Goal: Task Accomplishment & Management: Complete application form

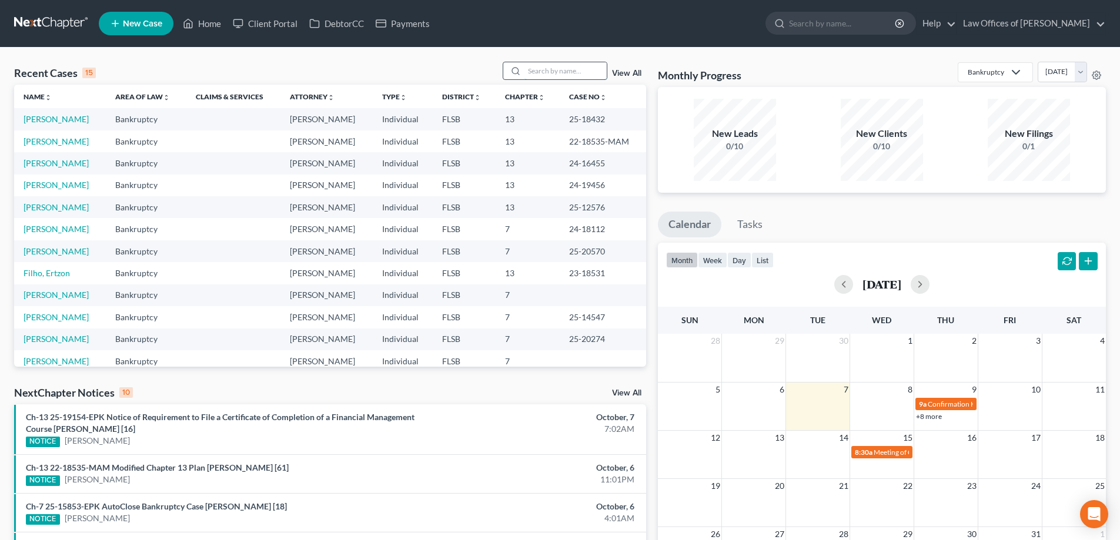
click at [572, 74] on input "search" at bounding box center [565, 70] width 82 height 17
type input "hadil"
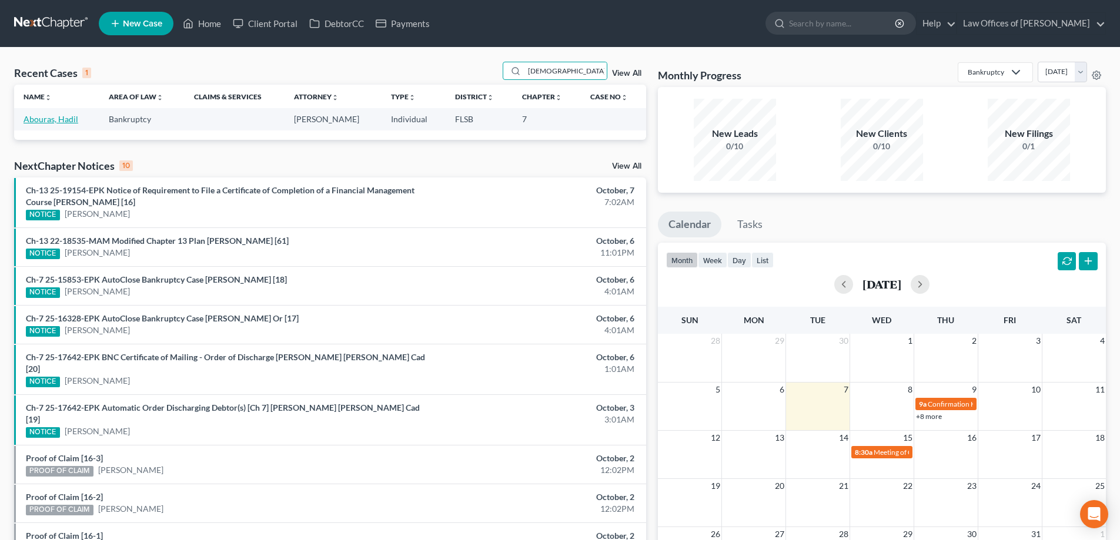
click at [59, 120] on link "Abouras, Hadil" at bounding box center [51, 119] width 55 height 10
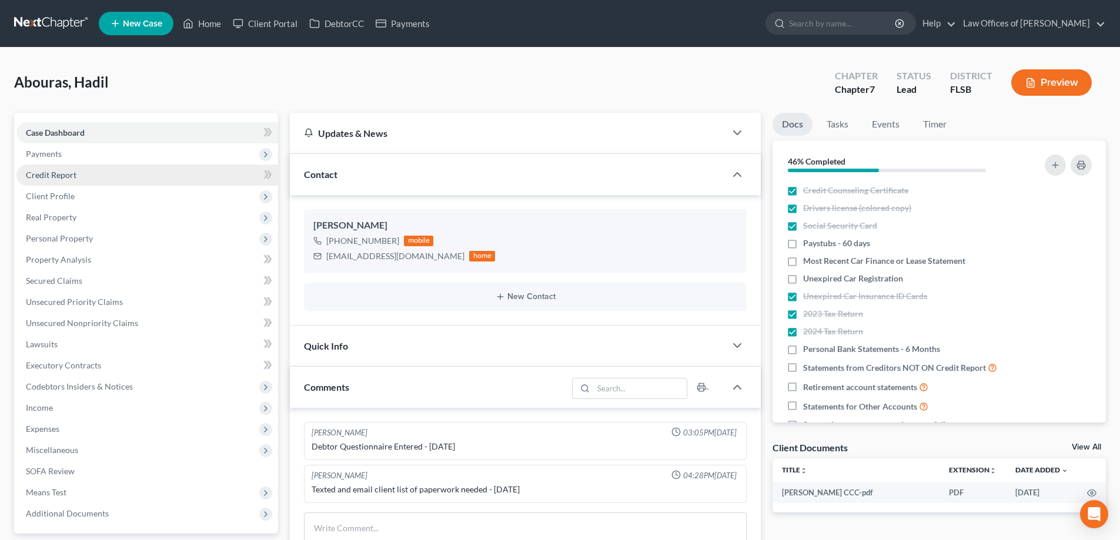
click at [138, 175] on link "Credit Report" at bounding box center [147, 175] width 262 height 21
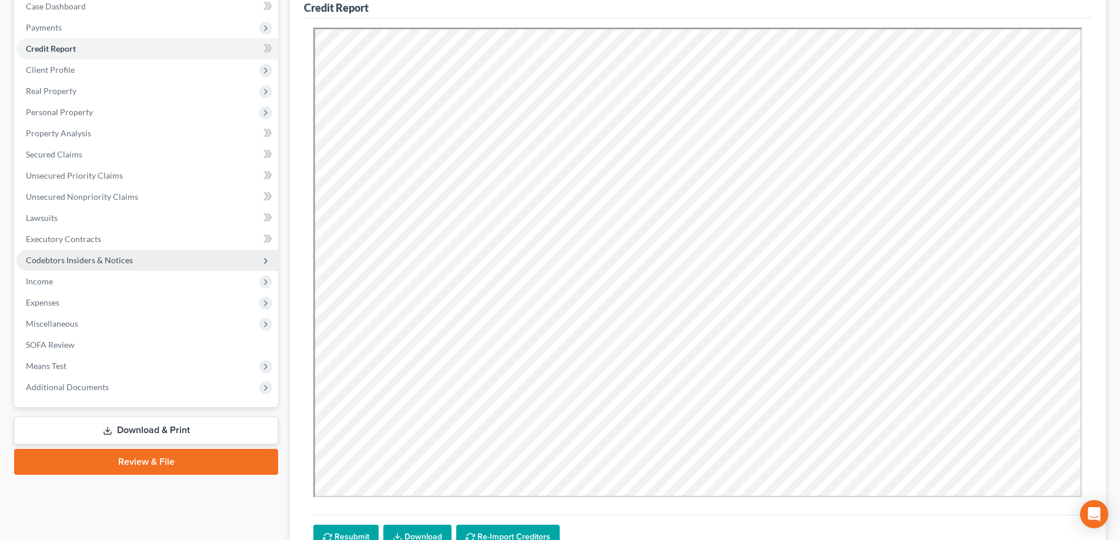
scroll to position [114, 0]
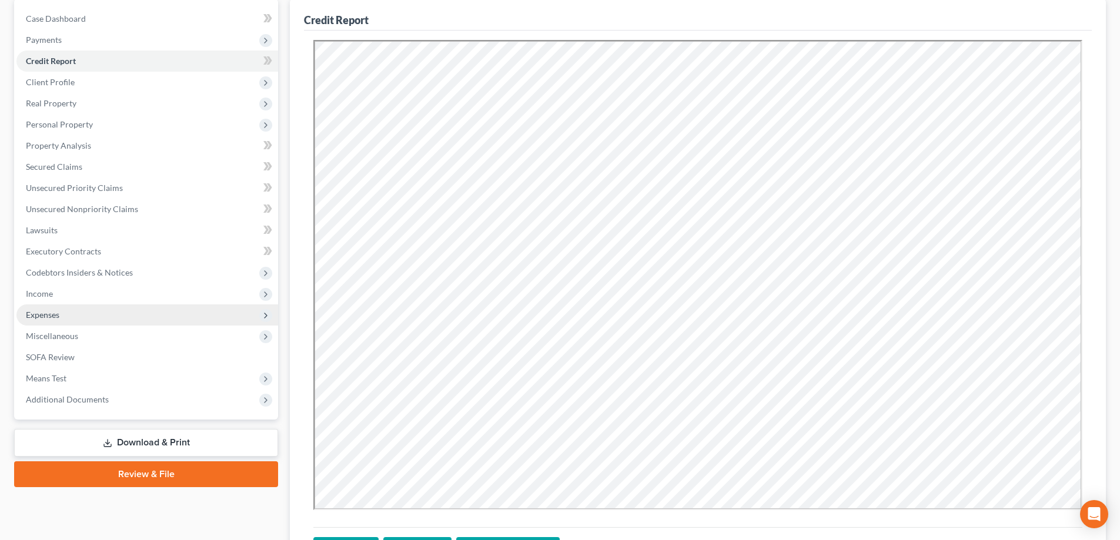
click at [98, 316] on span "Expenses" at bounding box center [147, 314] width 262 height 21
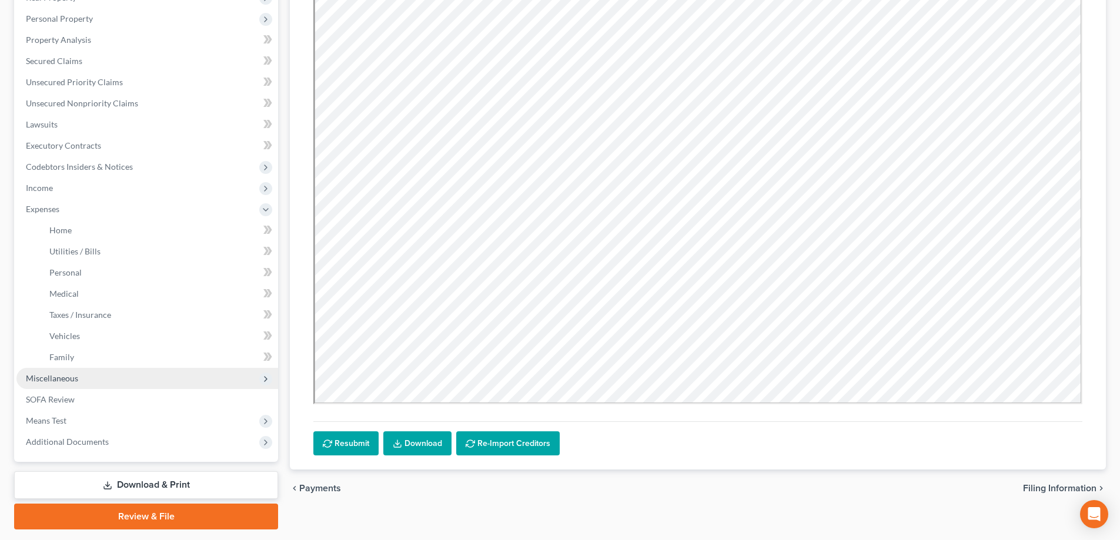
scroll to position [232, 0]
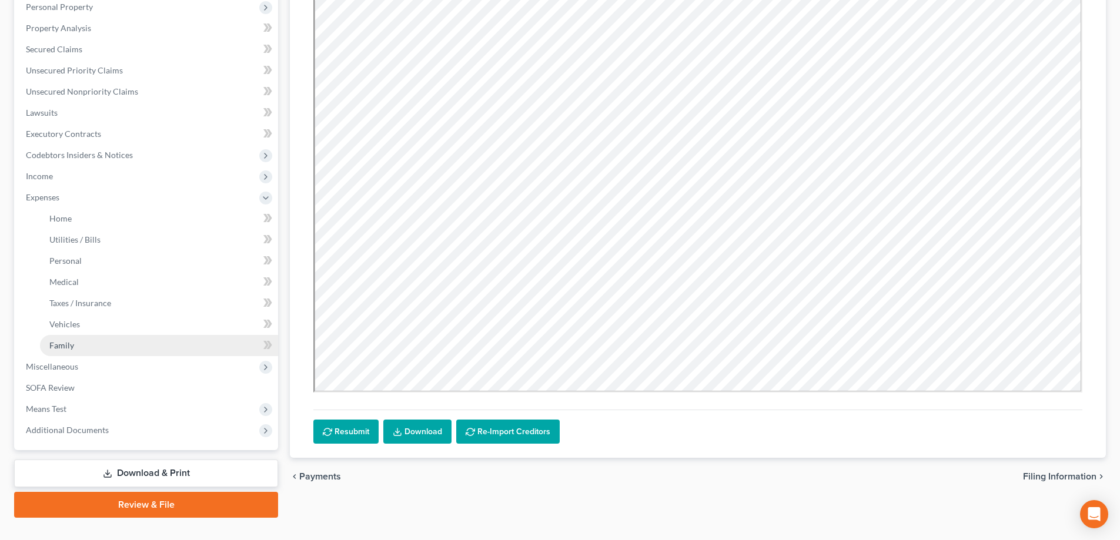
click at [153, 337] on link "Family" at bounding box center [159, 345] width 238 height 21
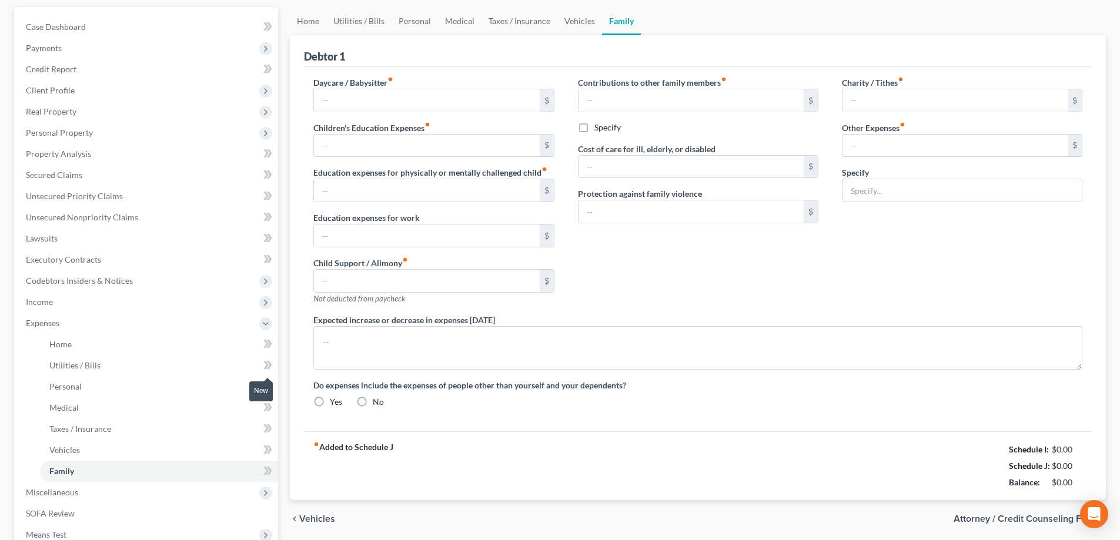
type input "0.00"
type input "3.33"
type input "0.00"
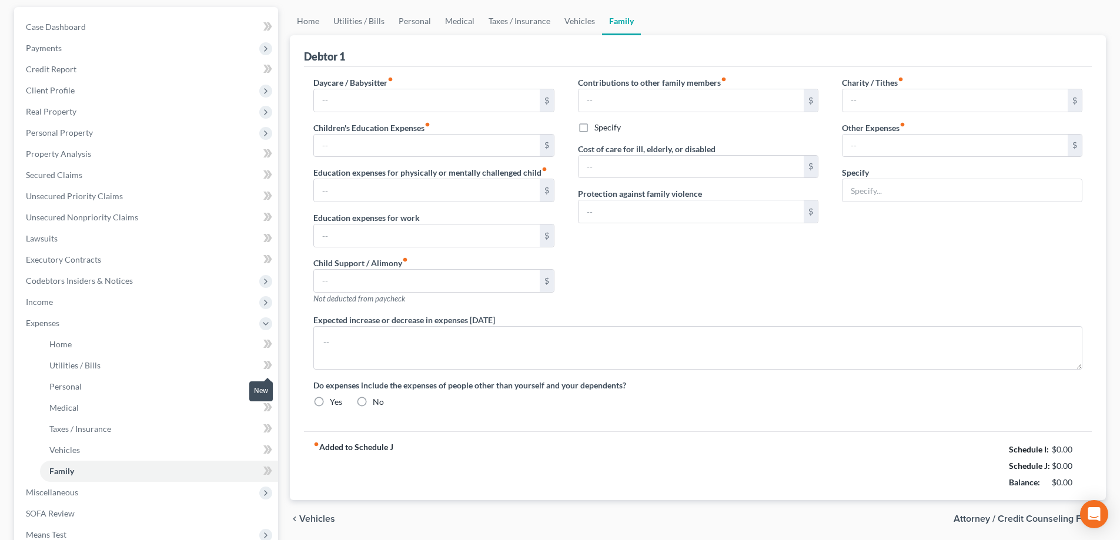
type input "0.00"
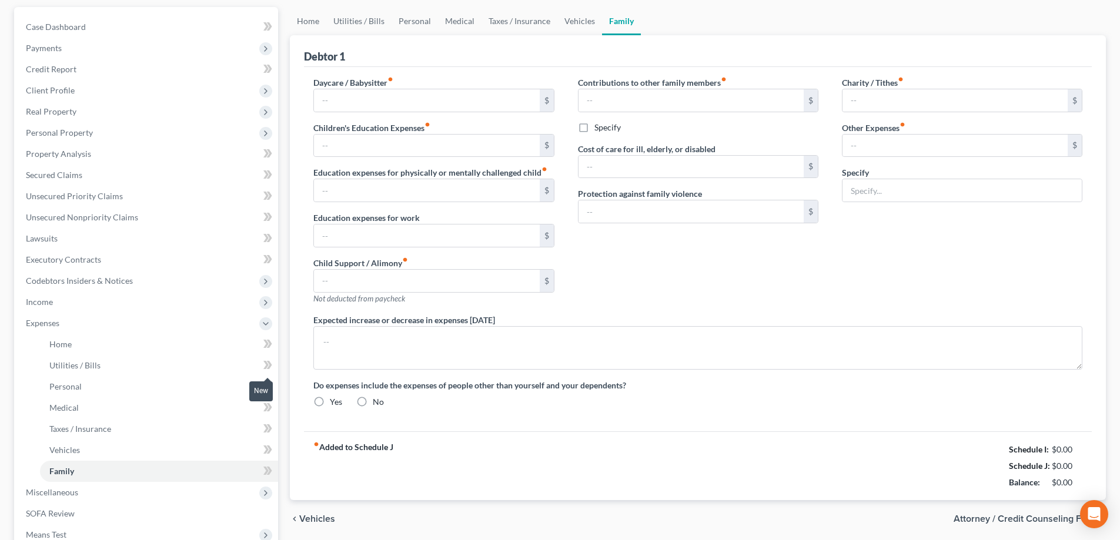
radio input "true"
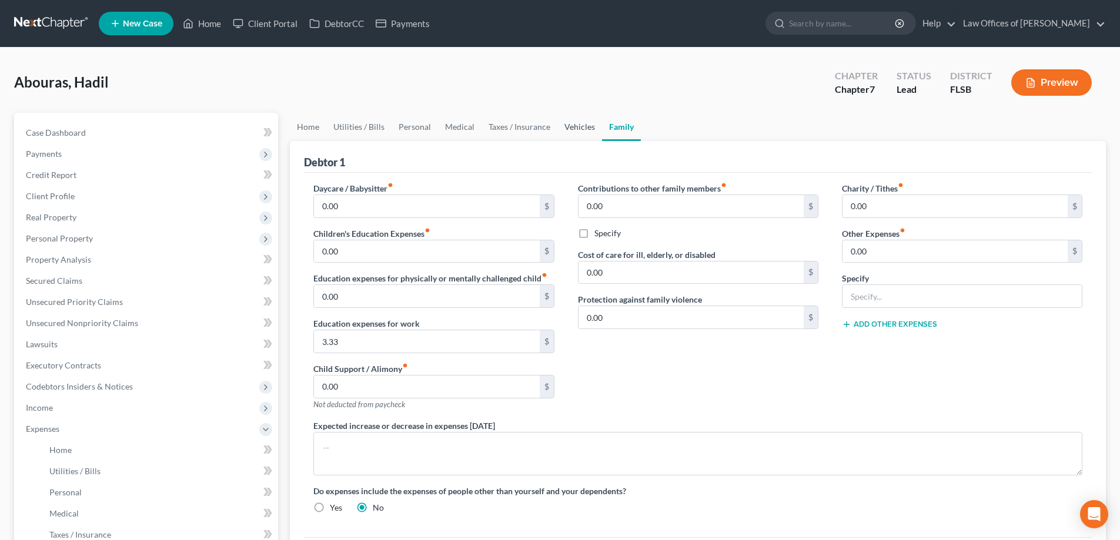
click at [579, 116] on link "Vehicles" at bounding box center [579, 127] width 45 height 28
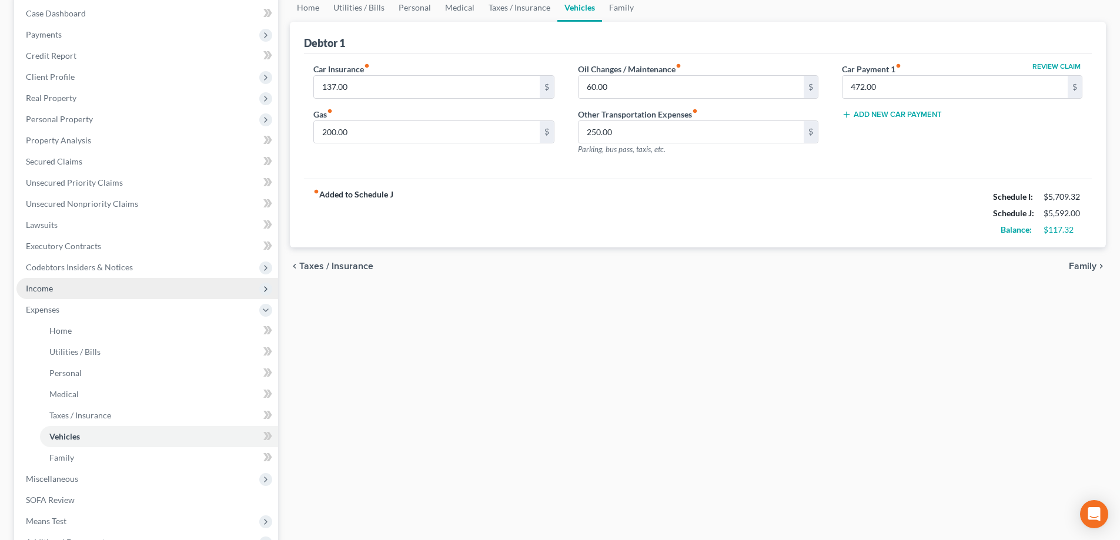
scroll to position [176, 0]
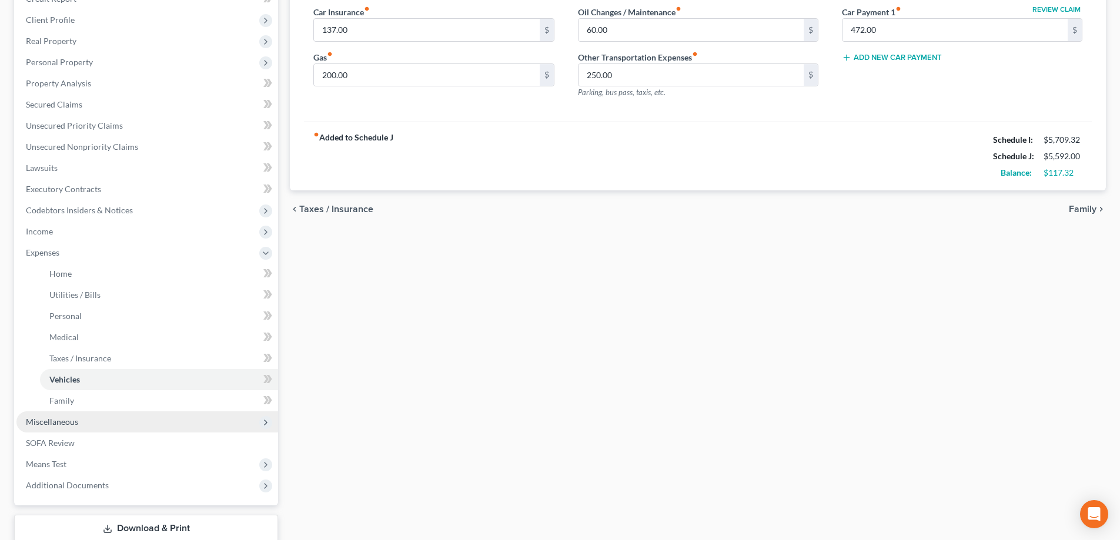
click at [162, 423] on span "Miscellaneous" at bounding box center [147, 421] width 262 height 21
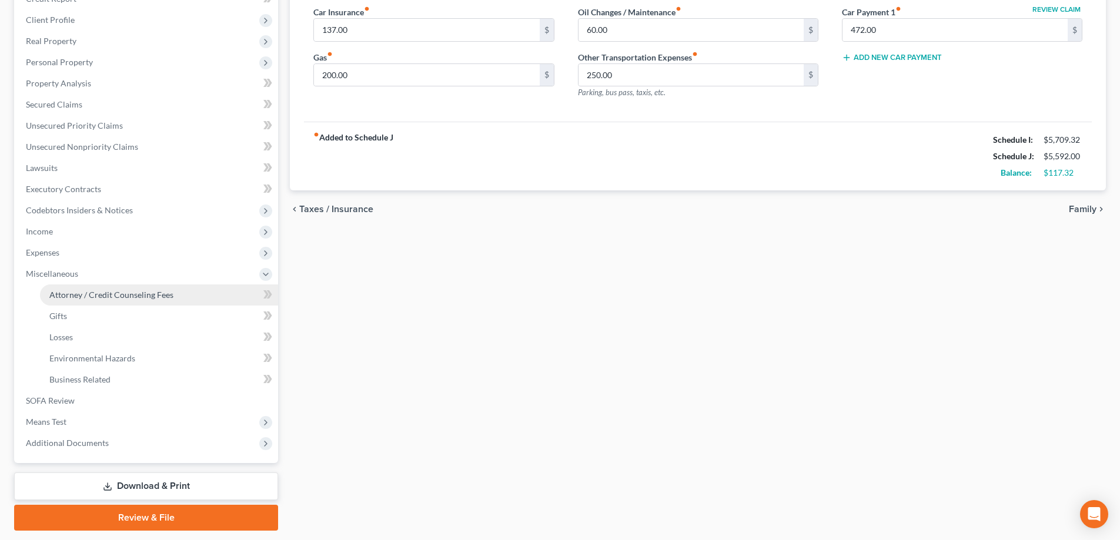
click at [112, 295] on span "Attorney / Credit Counseling Fees" at bounding box center [111, 295] width 124 height 10
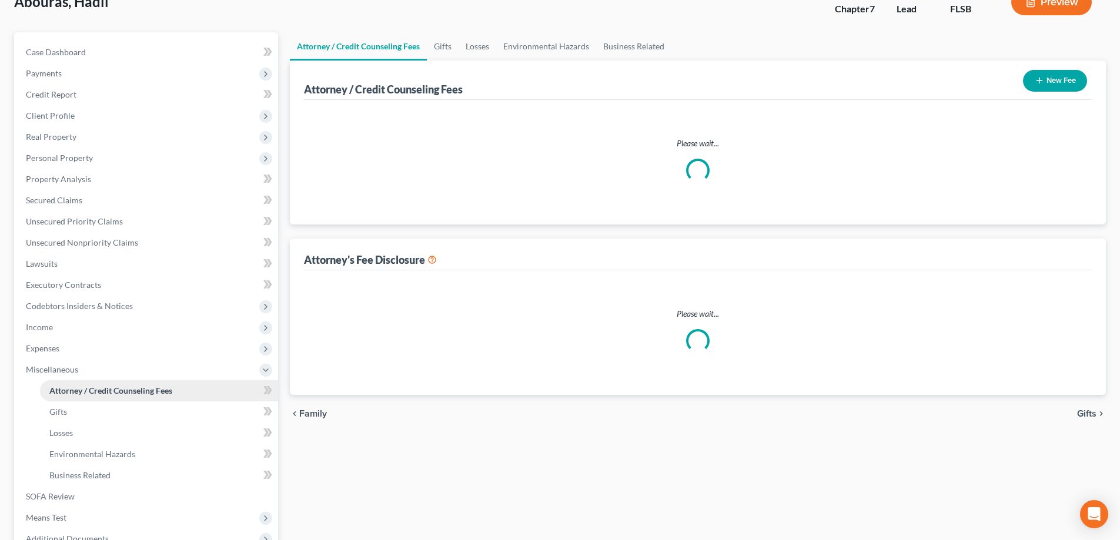
select select "0"
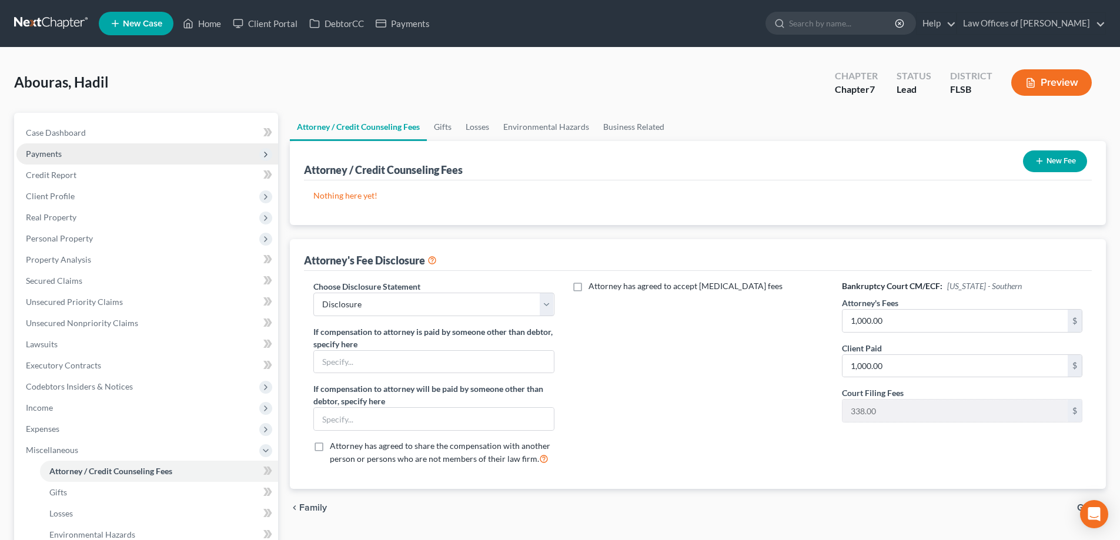
click at [35, 155] on span "Payments" at bounding box center [44, 154] width 36 height 10
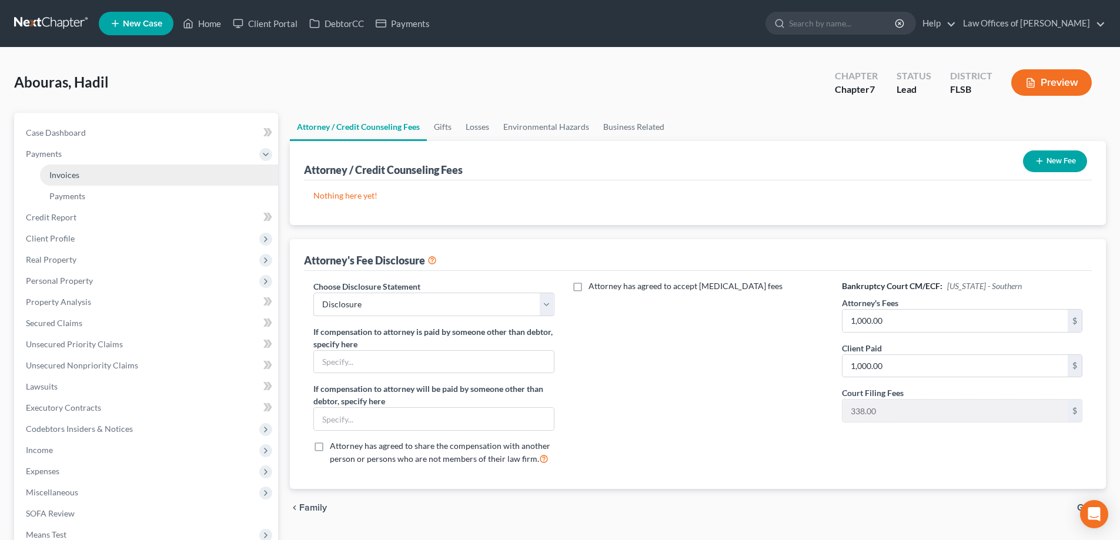
click at [78, 177] on span "Invoices" at bounding box center [64, 175] width 30 height 10
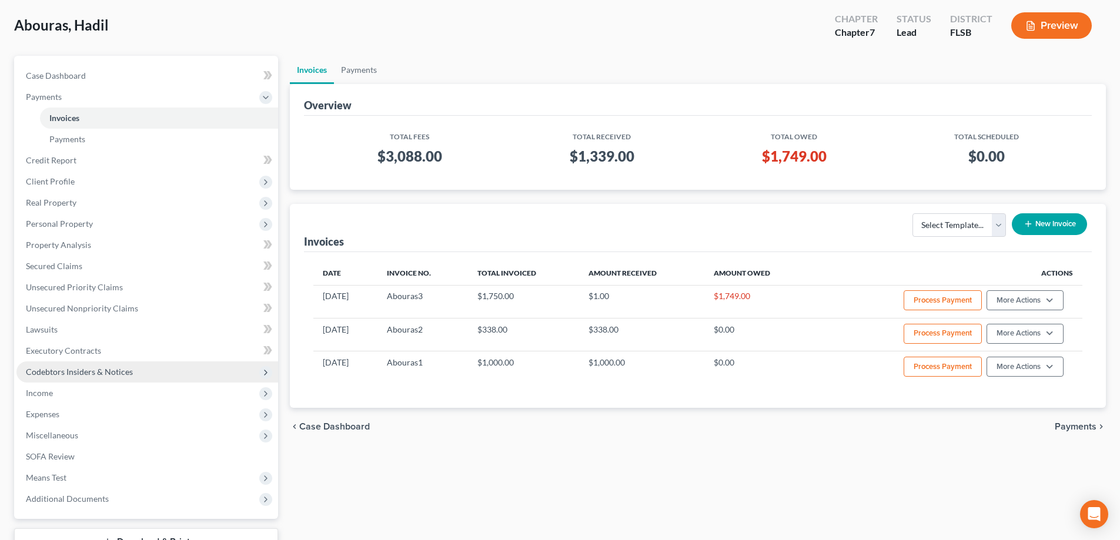
scroll to position [59, 0]
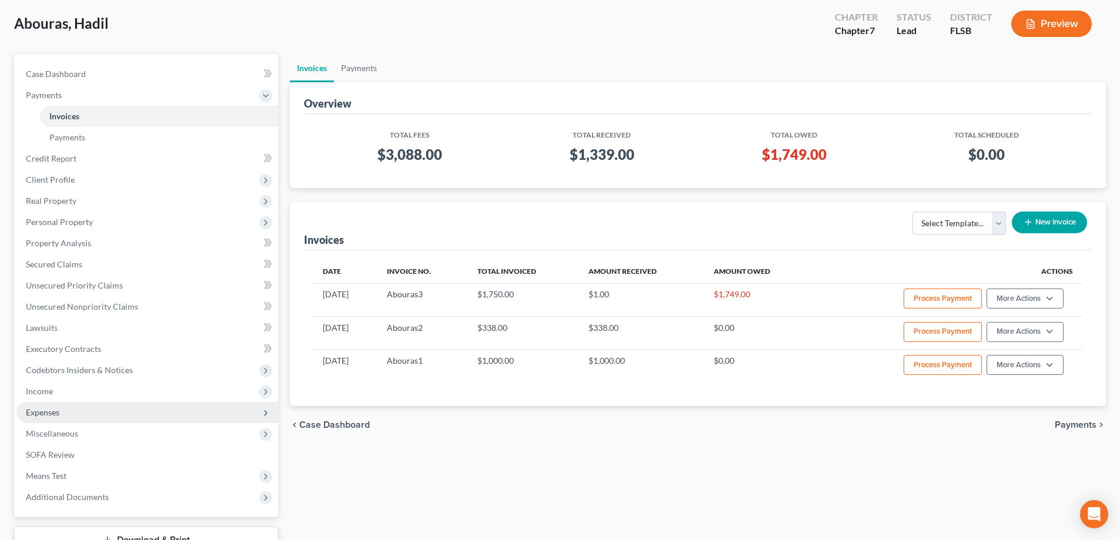
click at [58, 411] on span "Expenses" at bounding box center [42, 412] width 33 height 10
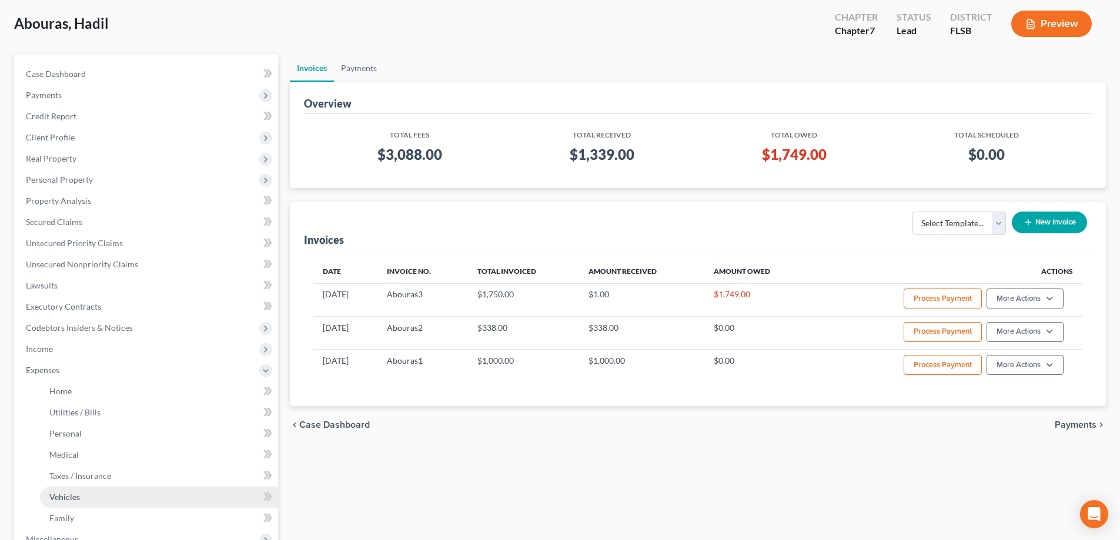
click at [84, 494] on link "Vehicles" at bounding box center [159, 497] width 238 height 21
